Goal: Information Seeking & Learning: Learn about a topic

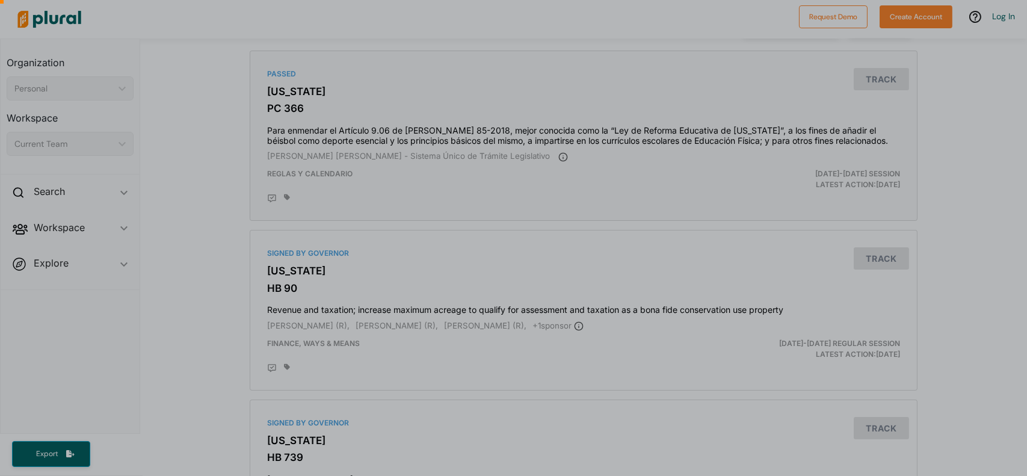
scroll to position [144, 0]
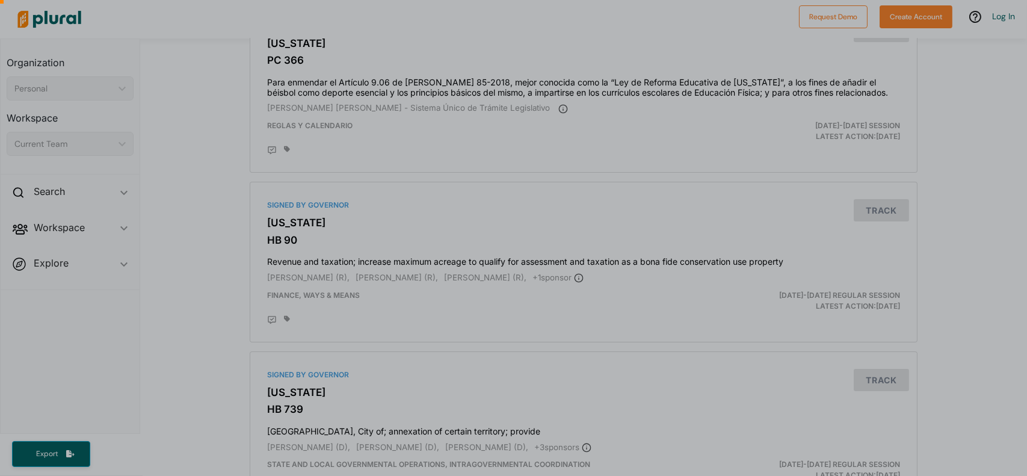
click at [951, 259] on div at bounding box center [513, 206] width 1027 height 539
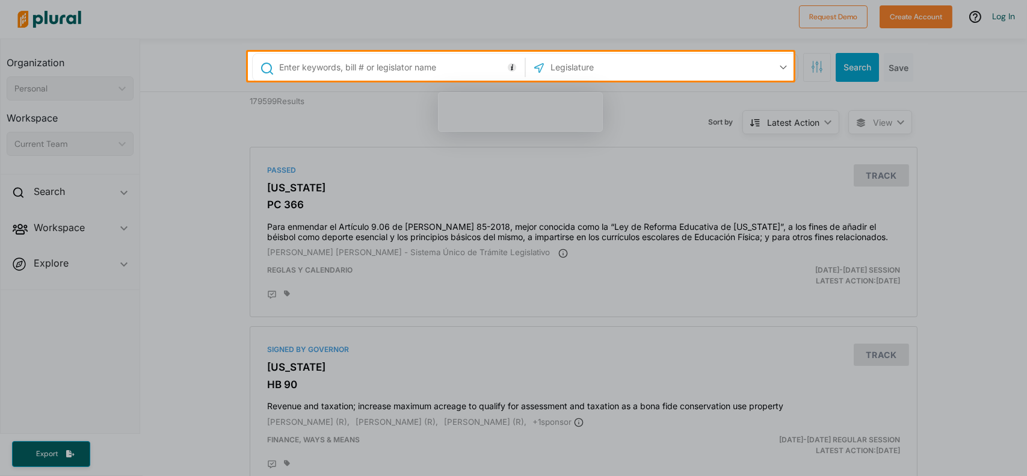
scroll to position [0, 0]
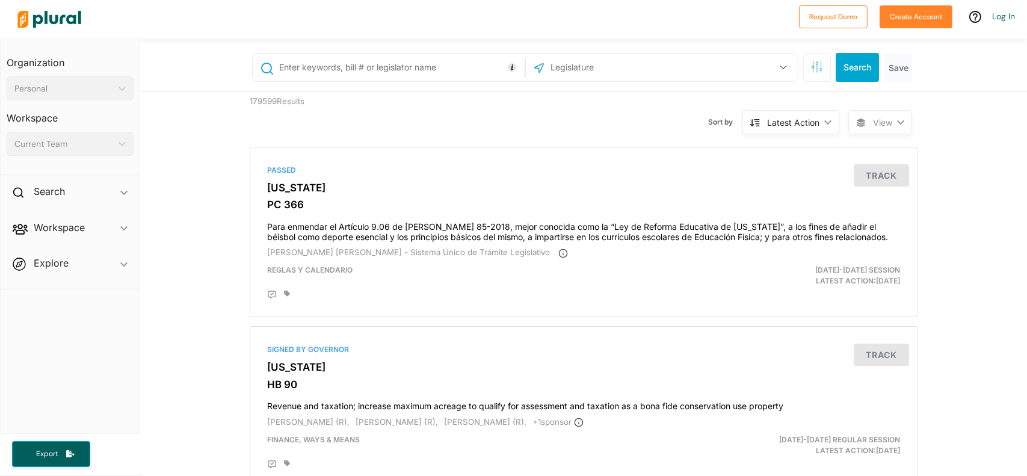
click at [578, 65] on input "text" at bounding box center [614, 67] width 129 height 23
click at [402, 75] on input "text" at bounding box center [400, 67] width 244 height 23
type input "death dignity"
click at [603, 78] on input "text" at bounding box center [614, 67] width 129 height 23
type input "[US_STATE]"
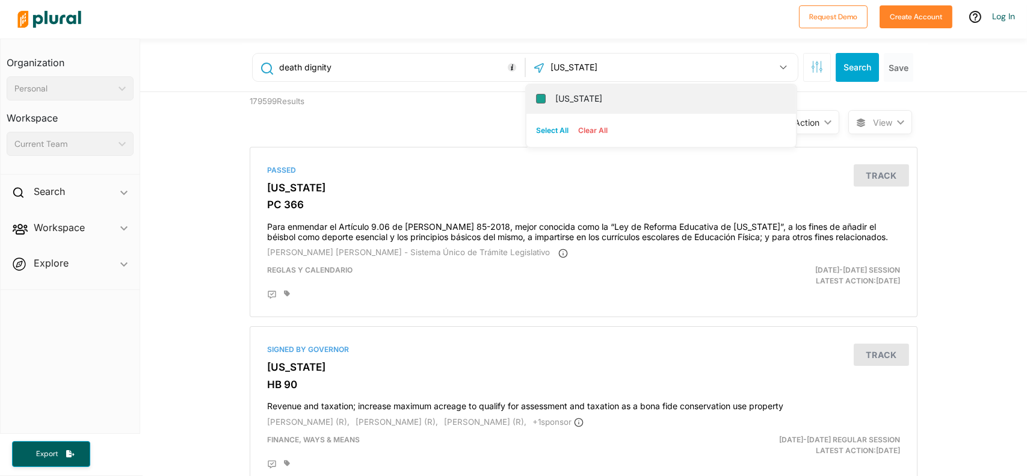
click at [538, 98] on input "[US_STATE]" at bounding box center [541, 99] width 10 height 10
checkbox input "true"
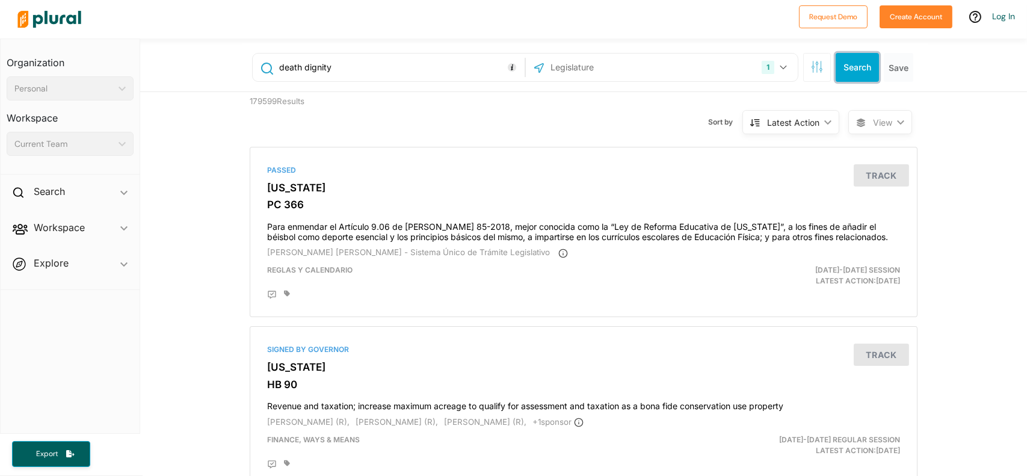
click at [843, 69] on button "Search" at bounding box center [857, 67] width 43 height 29
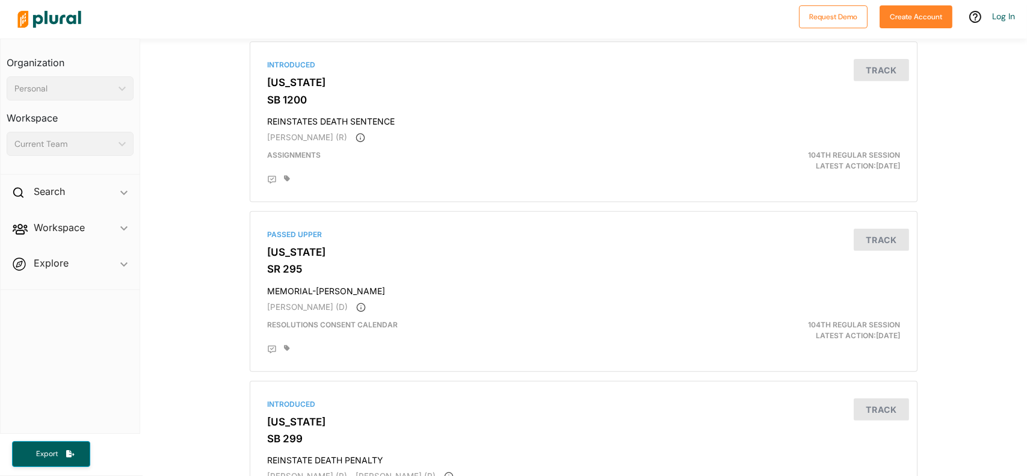
scroll to position [1122, 0]
click at [868, 72] on button "Track" at bounding box center [881, 70] width 55 height 22
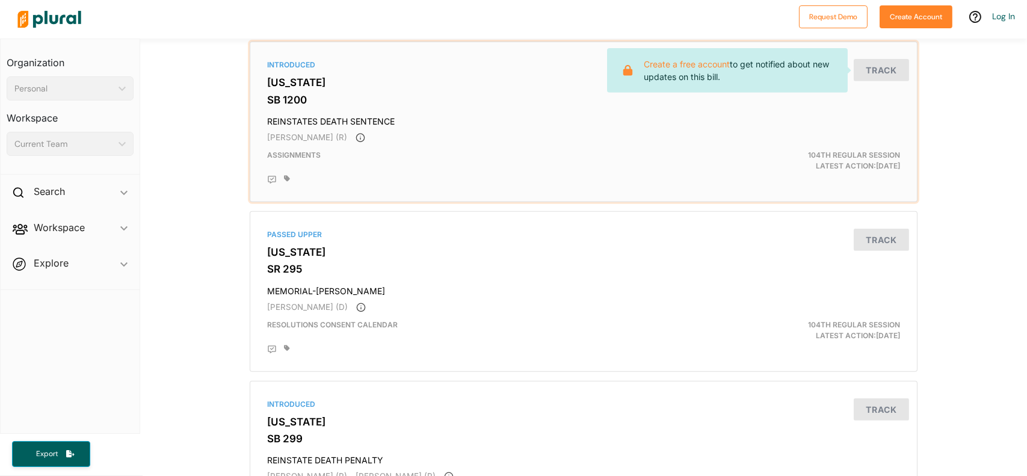
click at [749, 126] on h4 "REINSTATES DEATH SENTENCE" at bounding box center [583, 119] width 633 height 16
